Goal: Task Accomplishment & Management: Manage account settings

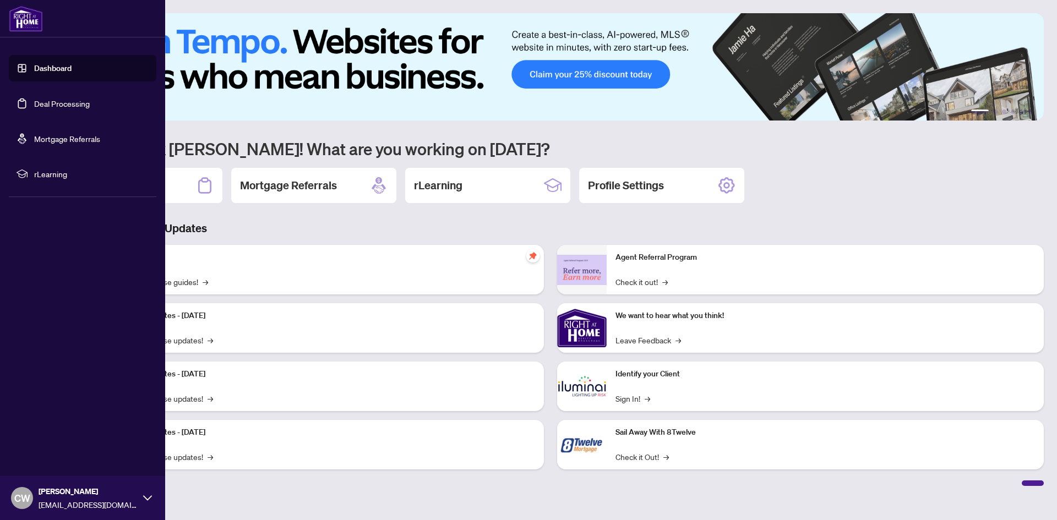
click at [34, 102] on link "Deal Processing" at bounding box center [62, 104] width 56 height 10
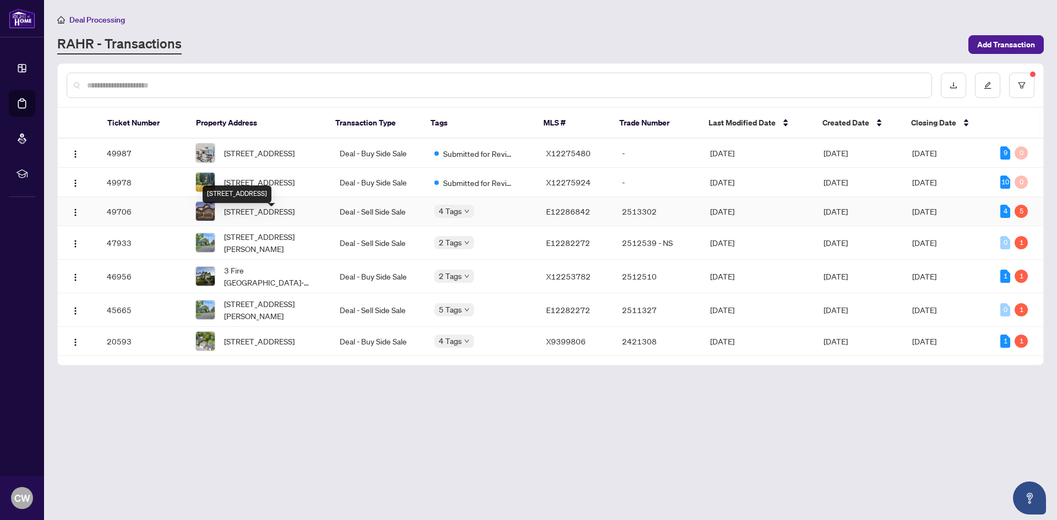
click at [284, 218] on span "[STREET_ADDRESS]" at bounding box center [259, 211] width 70 height 12
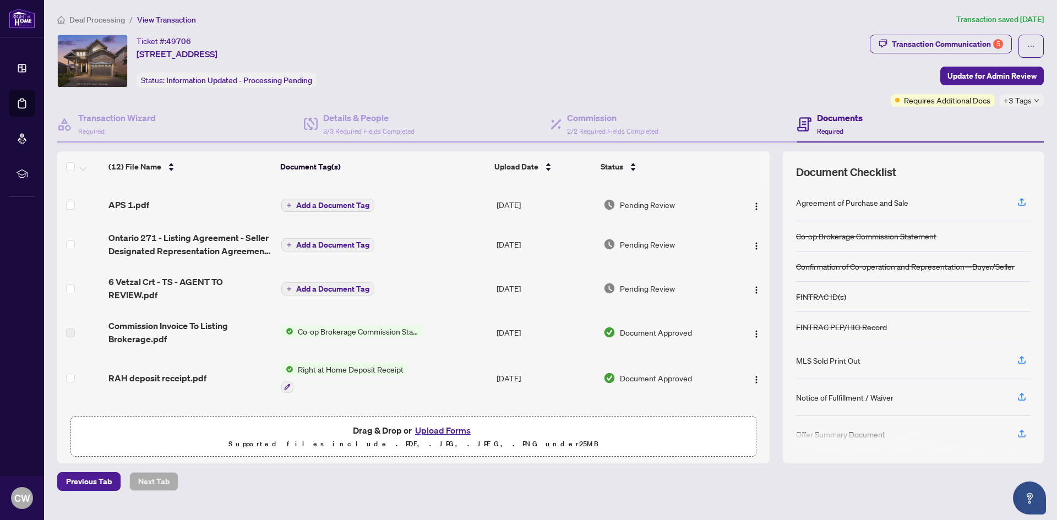
scroll to position [55, 0]
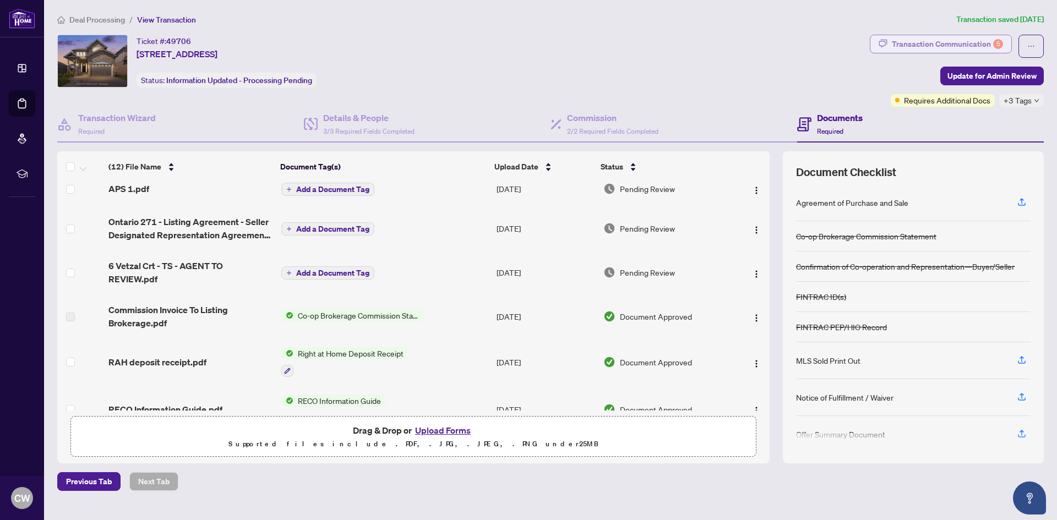
click at [953, 42] on div "Transaction Communication 5" at bounding box center [947, 44] width 111 height 18
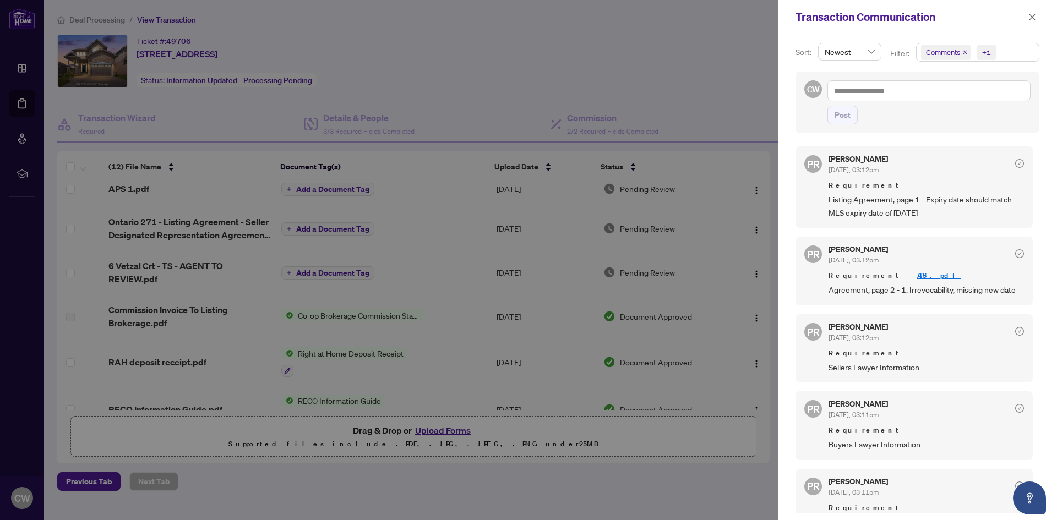
click at [964, 50] on icon "close" at bounding box center [966, 53] width 6 height 6
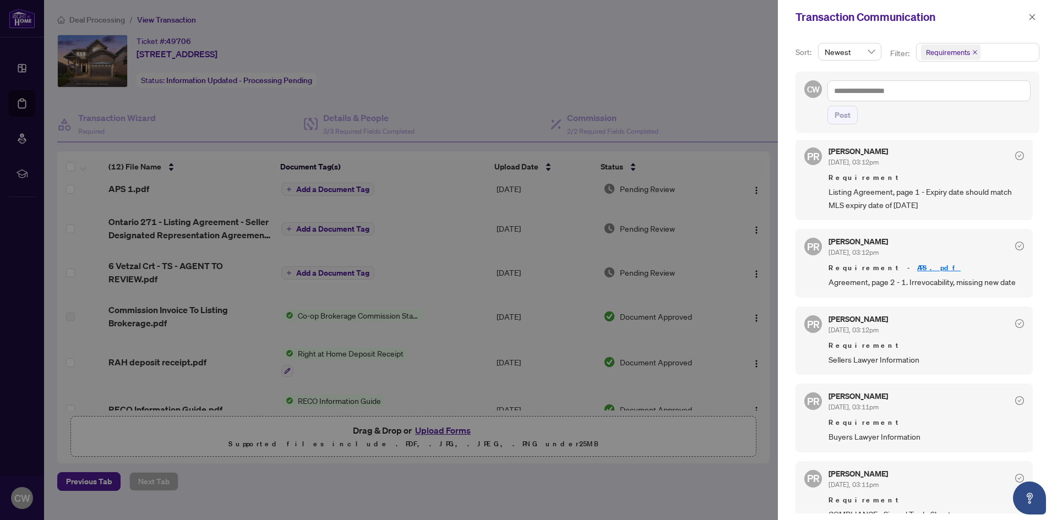
scroll to position [0, 0]
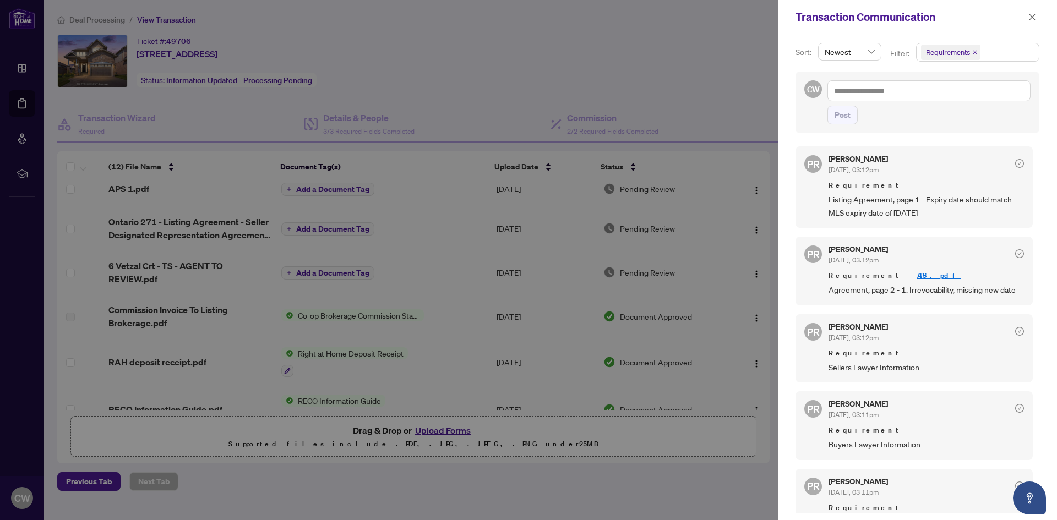
click at [559, 471] on div at bounding box center [528, 260] width 1057 height 520
click at [1031, 18] on icon "close" at bounding box center [1033, 17] width 8 height 8
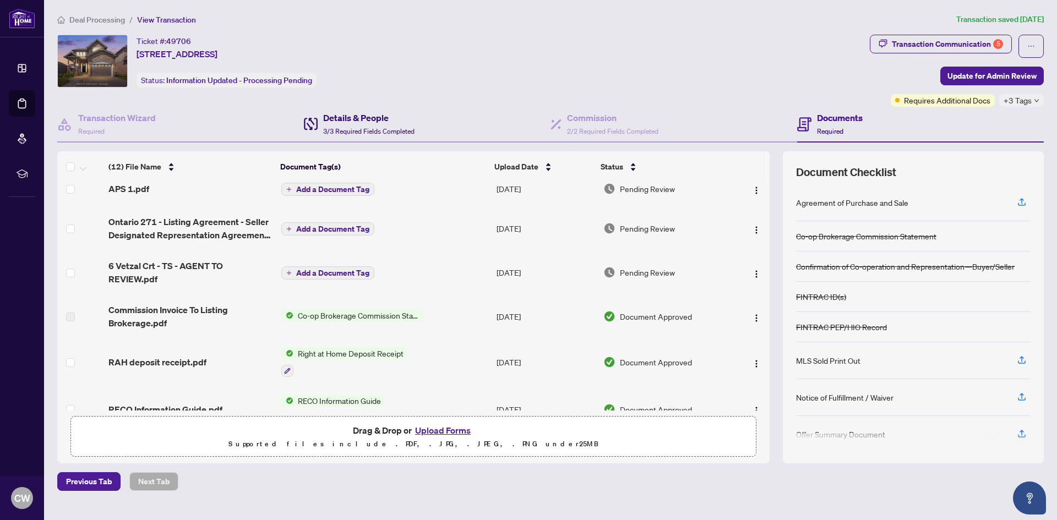
click at [324, 119] on h4 "Details & People" at bounding box center [368, 117] width 91 height 13
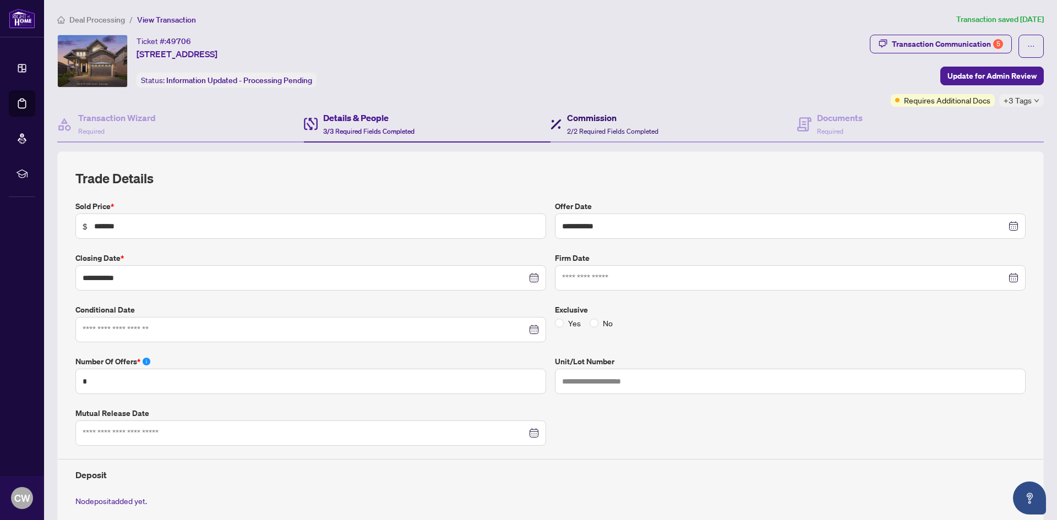
click at [601, 119] on h4 "Commission" at bounding box center [612, 117] width 91 height 13
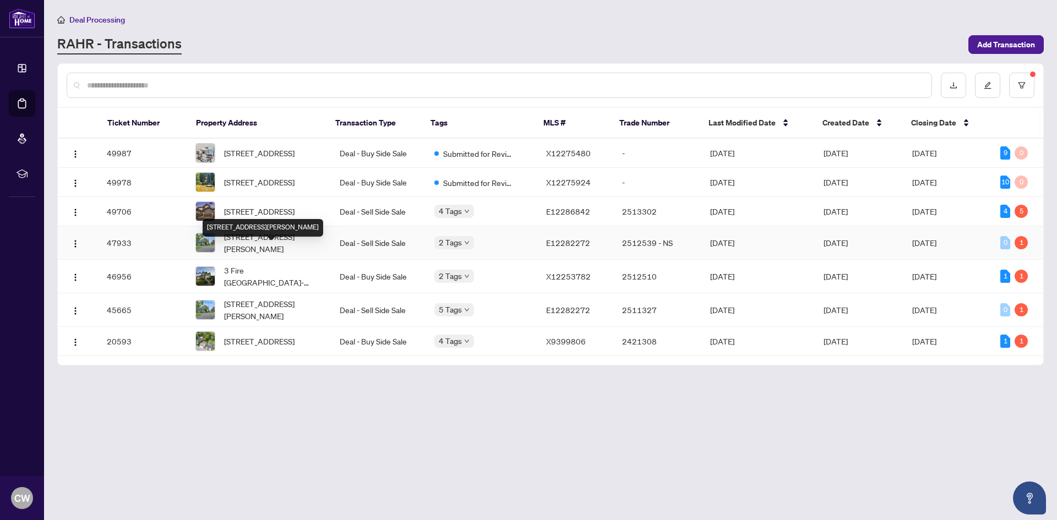
click at [292, 255] on span "[STREET_ADDRESS][PERSON_NAME]" at bounding box center [273, 243] width 98 height 24
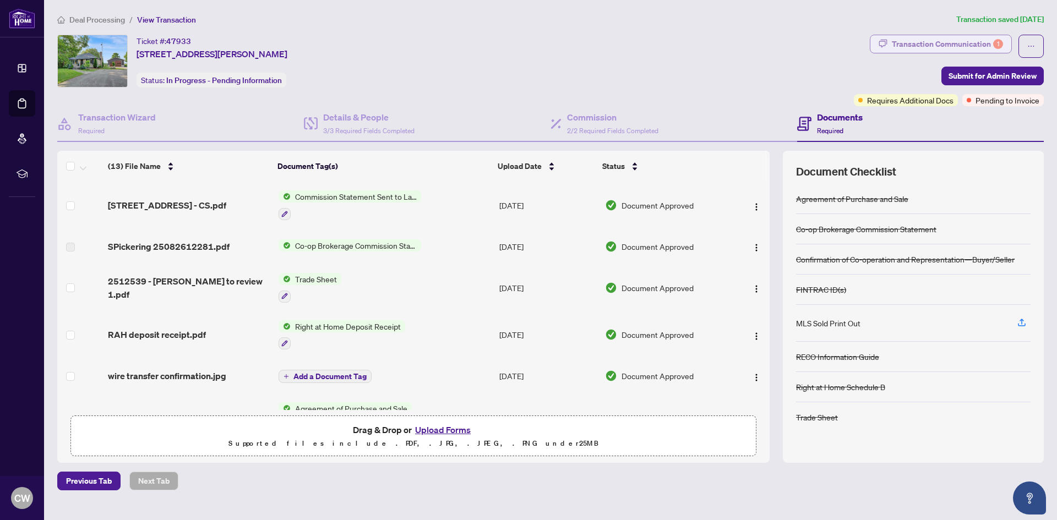
click at [983, 46] on div "Transaction Communication 1" at bounding box center [947, 44] width 111 height 18
type textarea "**********"
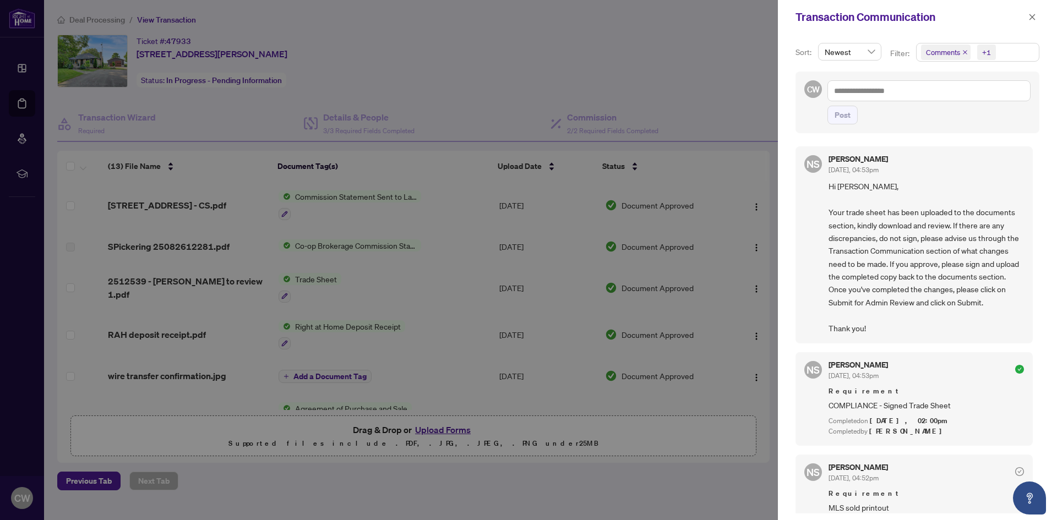
click at [964, 50] on icon "close" at bounding box center [966, 53] width 6 height 6
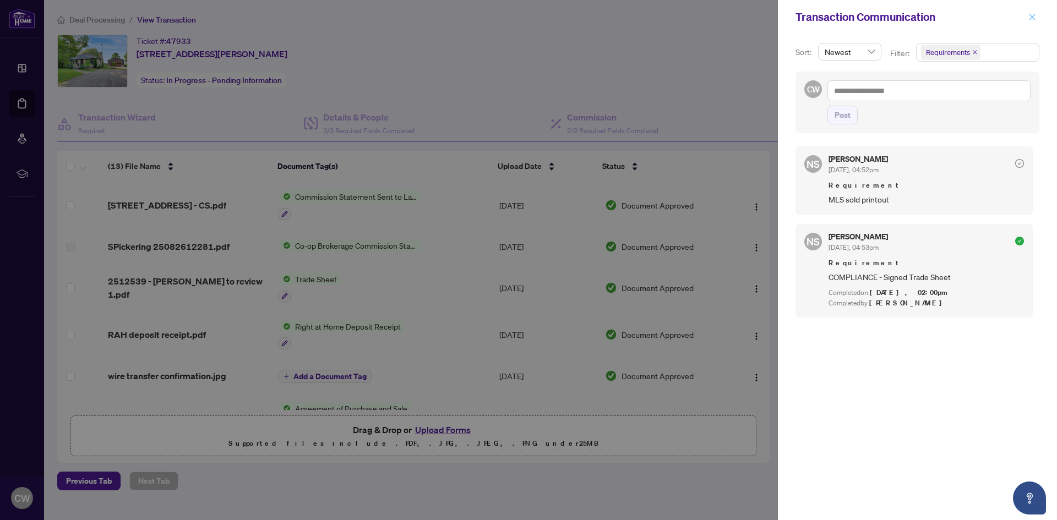
click at [1035, 19] on icon "close" at bounding box center [1033, 17] width 8 height 8
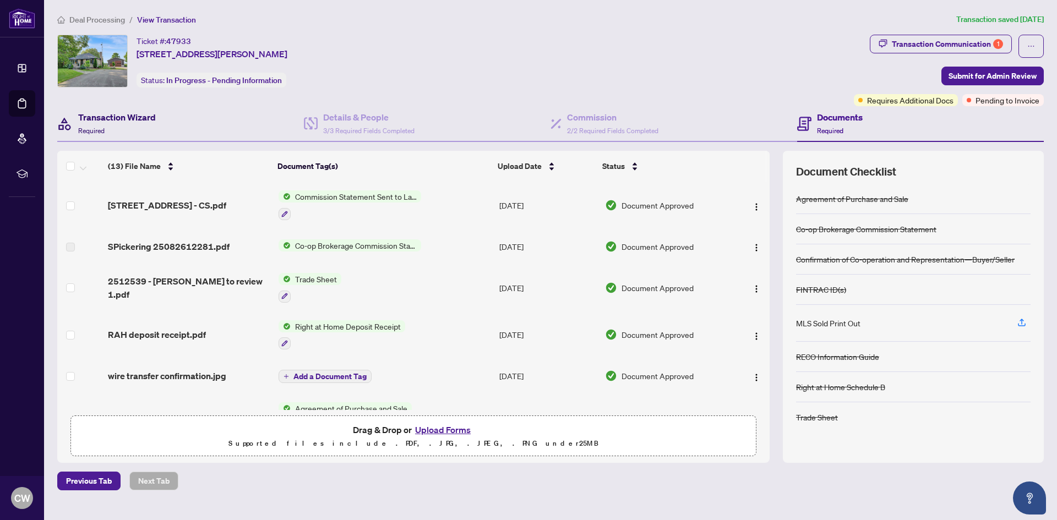
click at [122, 118] on h4 "Transaction Wizard" at bounding box center [117, 117] width 78 height 13
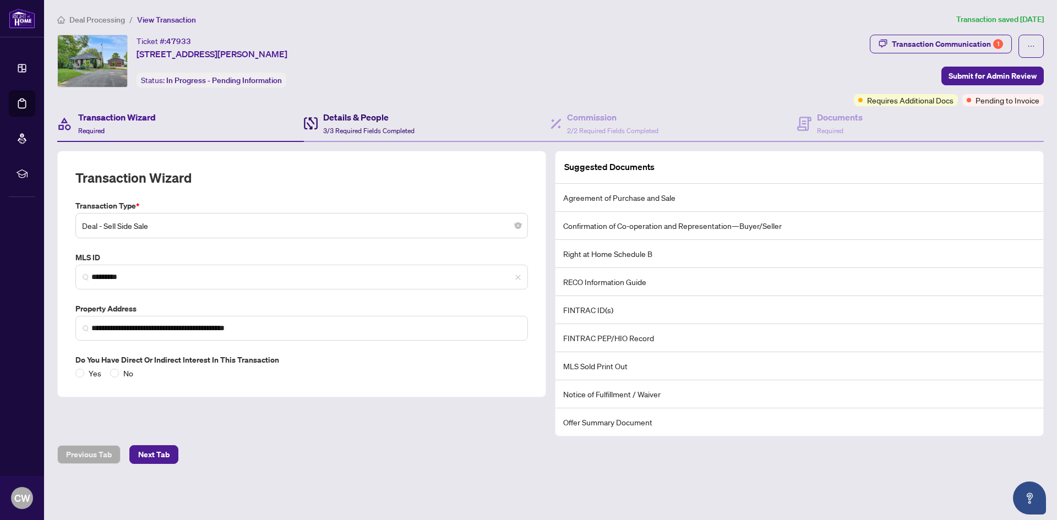
click at [354, 118] on h4 "Details & People" at bounding box center [368, 117] width 91 height 13
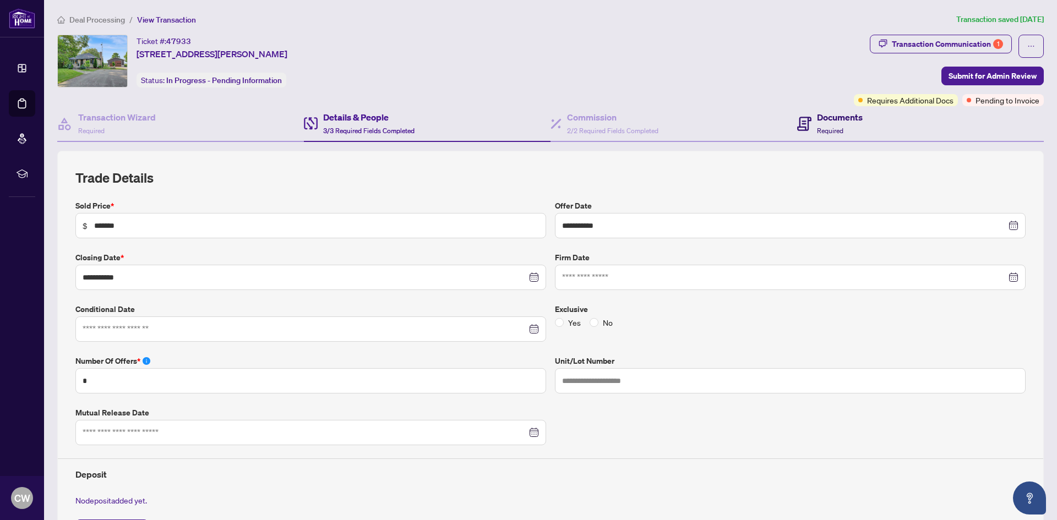
click at [819, 127] on span "Required" at bounding box center [830, 131] width 26 height 8
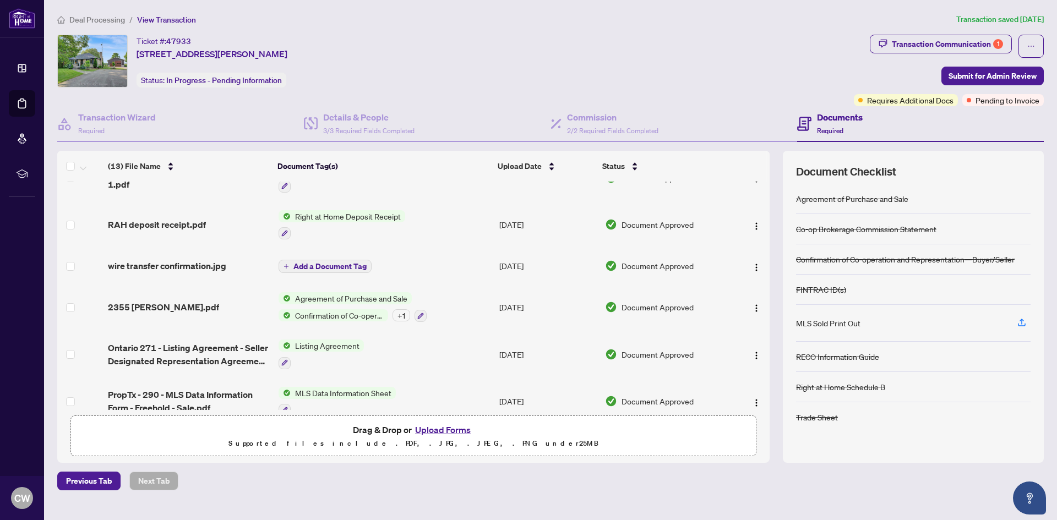
scroll to position [165, 0]
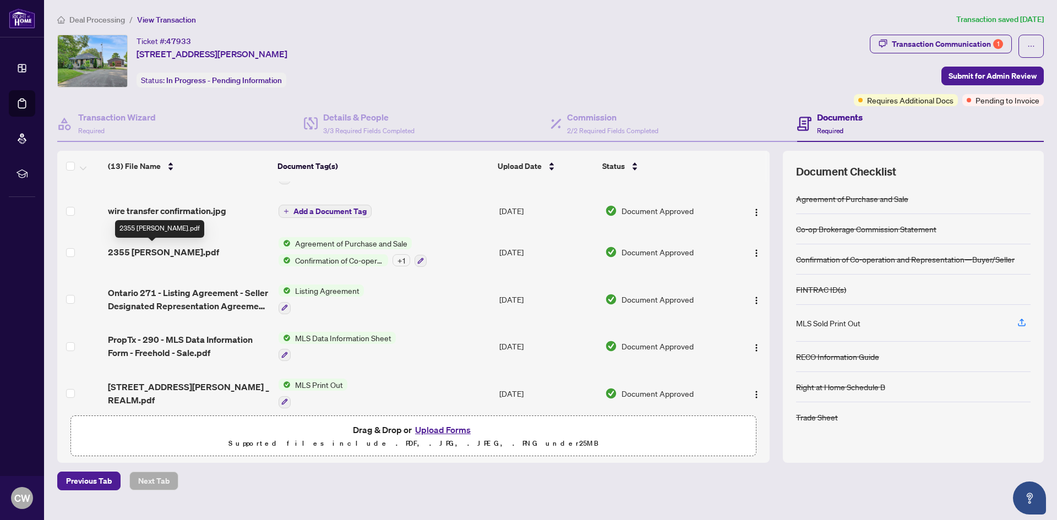
click at [173, 252] on span "2355 [PERSON_NAME].pdf" at bounding box center [163, 252] width 111 height 13
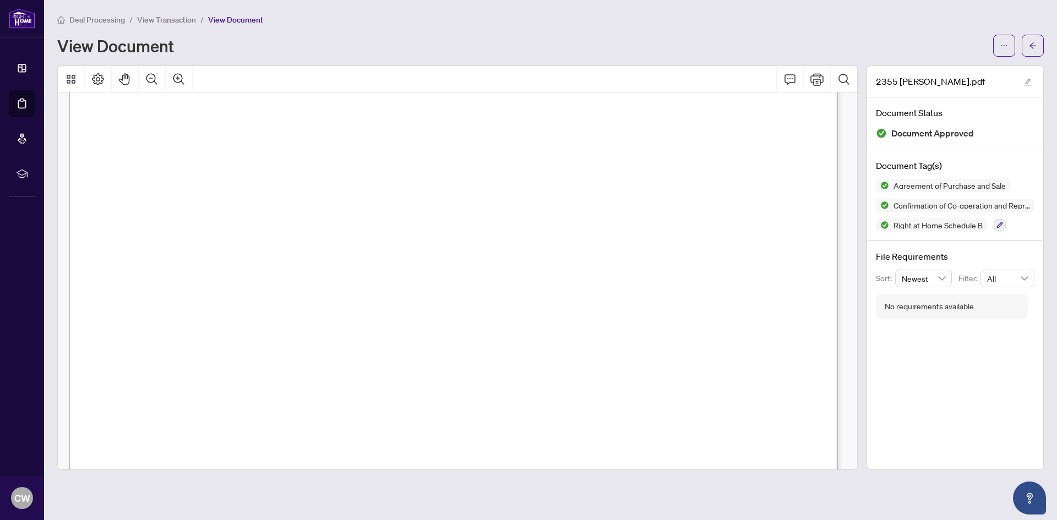
scroll to position [8371, 0]
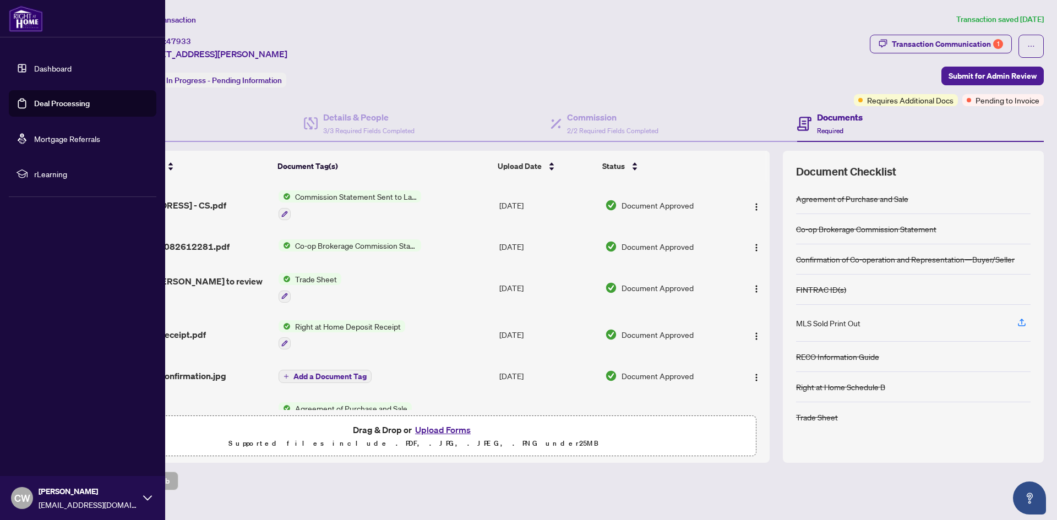
click at [34, 105] on link "Deal Processing" at bounding box center [62, 104] width 56 height 10
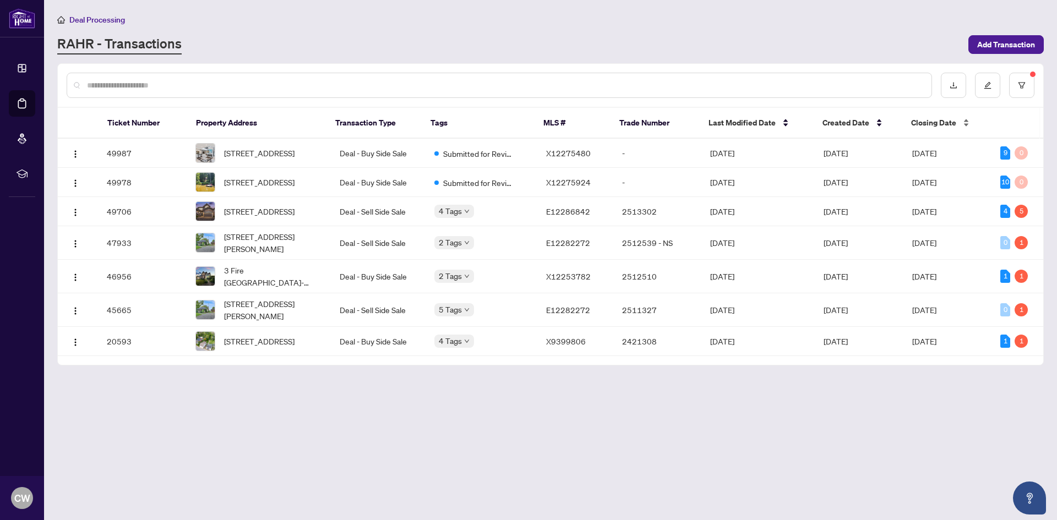
click at [938, 126] on span "Closing Date" at bounding box center [933, 123] width 45 height 12
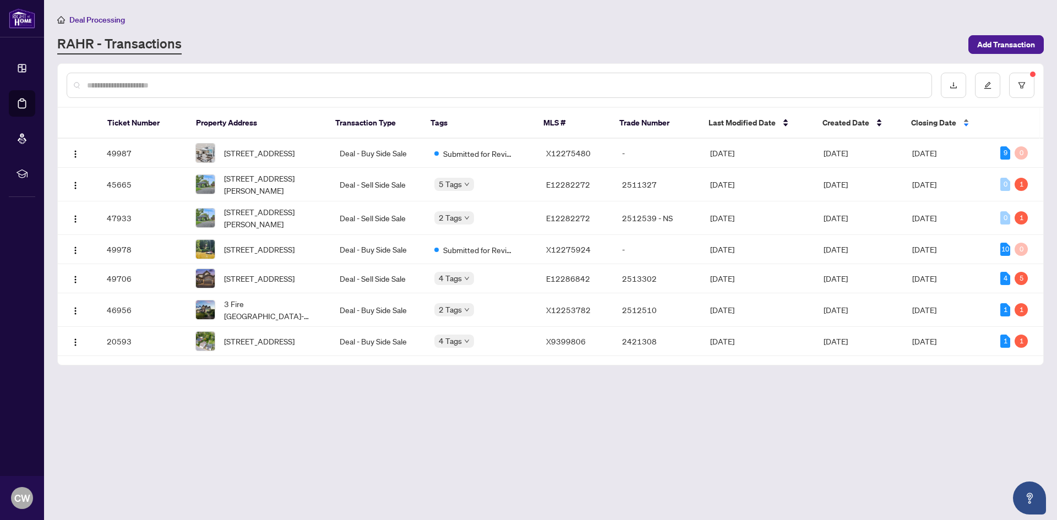
click at [964, 123] on div "Closing Date" at bounding box center [946, 123] width 71 height 12
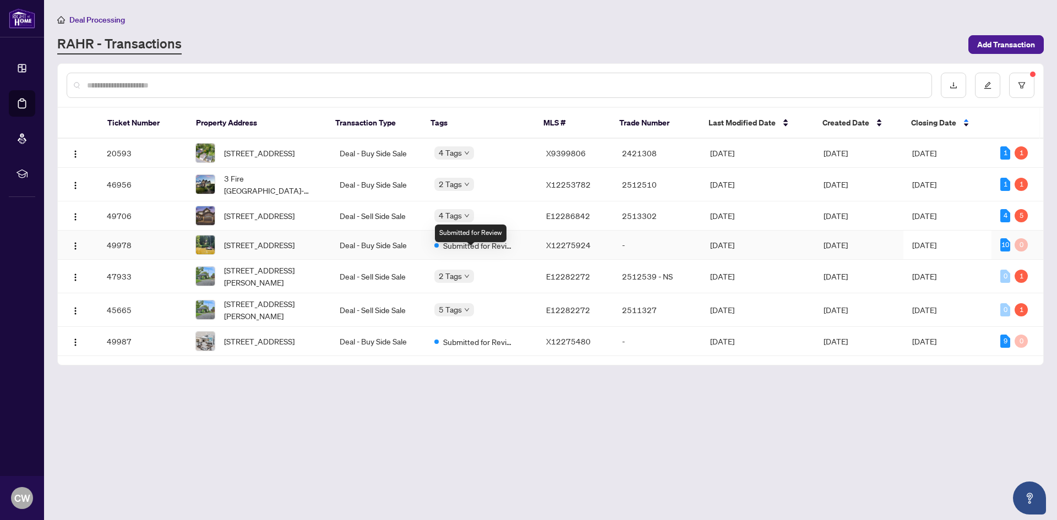
click at [468, 252] on span "Submitted for Review" at bounding box center [479, 246] width 72 height 12
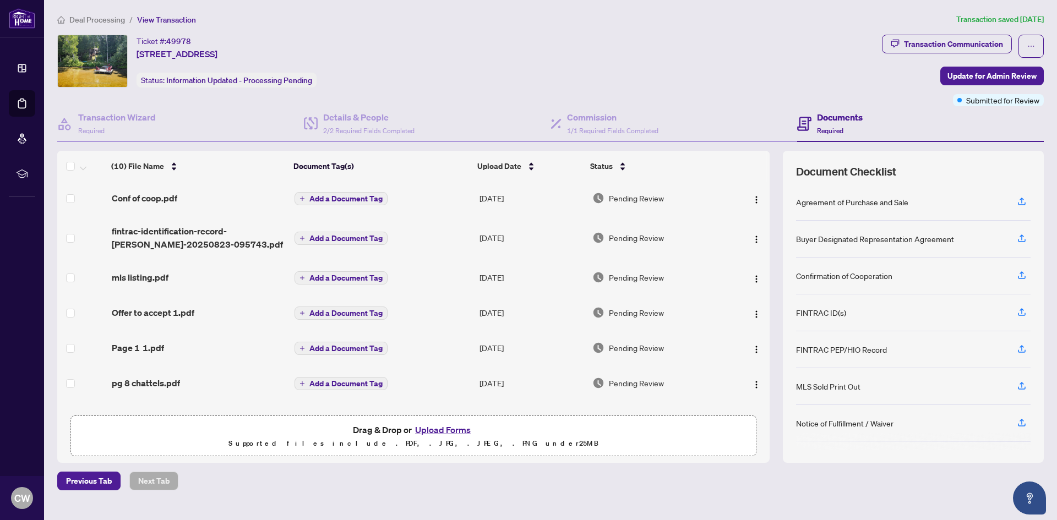
scroll to position [35, 0]
click at [149, 279] on span "mls listing.pdf" at bounding box center [140, 278] width 57 height 13
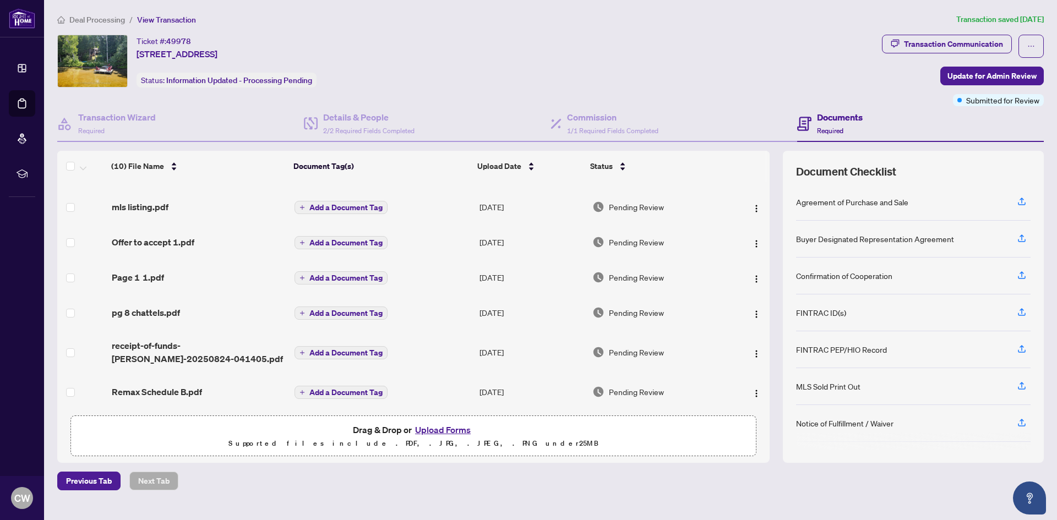
scroll to position [110, 0]
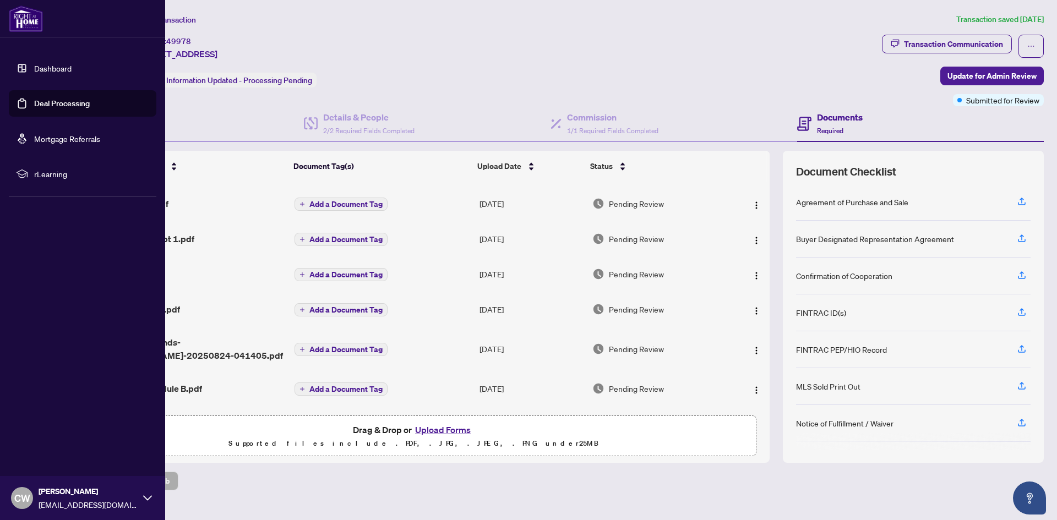
click at [55, 104] on link "Deal Processing" at bounding box center [62, 104] width 56 height 10
